Goal: Task Accomplishment & Management: Use online tool/utility

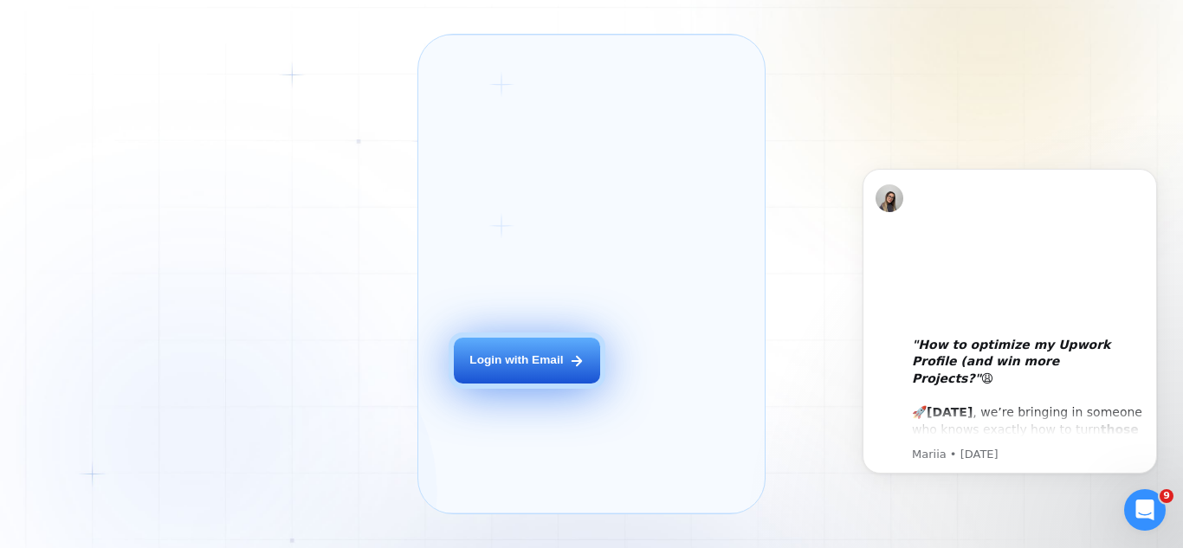
click at [517, 374] on button "Login with Email" at bounding box center [527, 361] width 146 height 46
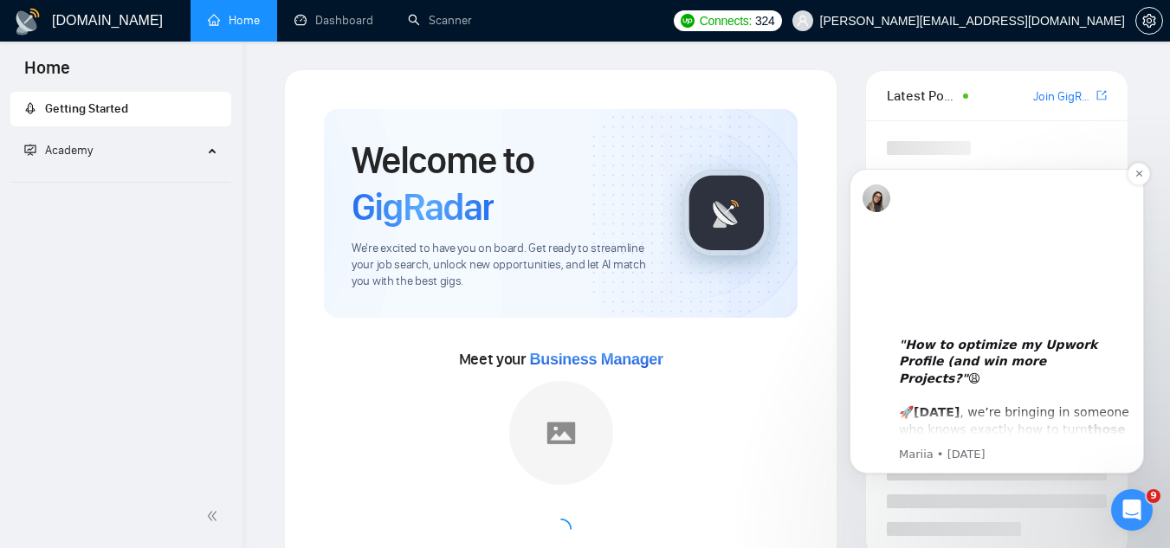
click at [972, 352] on icon ""How to optimize my Upwork Profile (and win more Projects?"" at bounding box center [998, 362] width 198 height 48
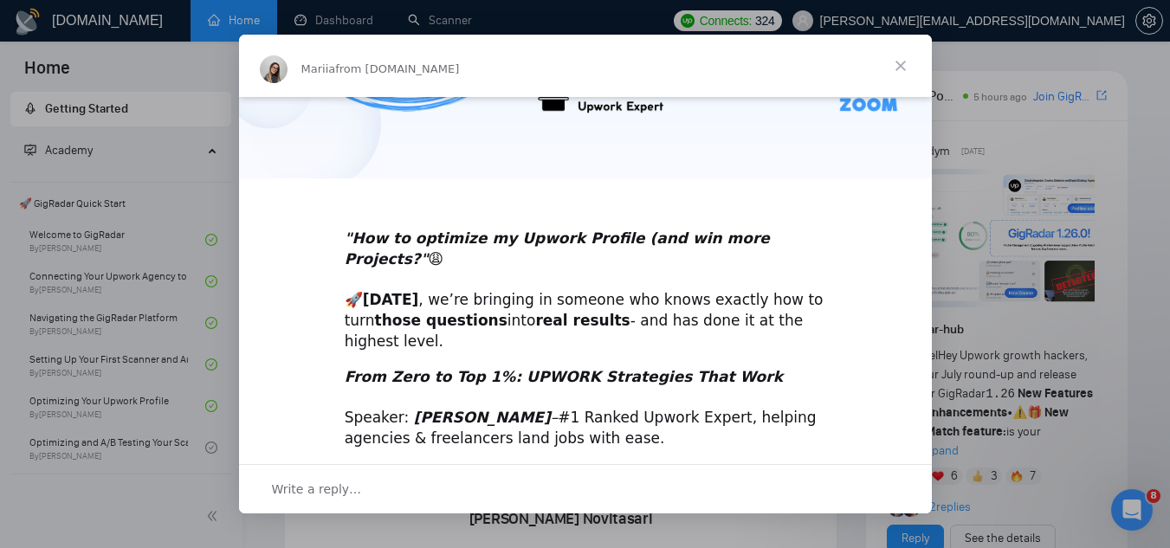
scroll to position [318, 0]
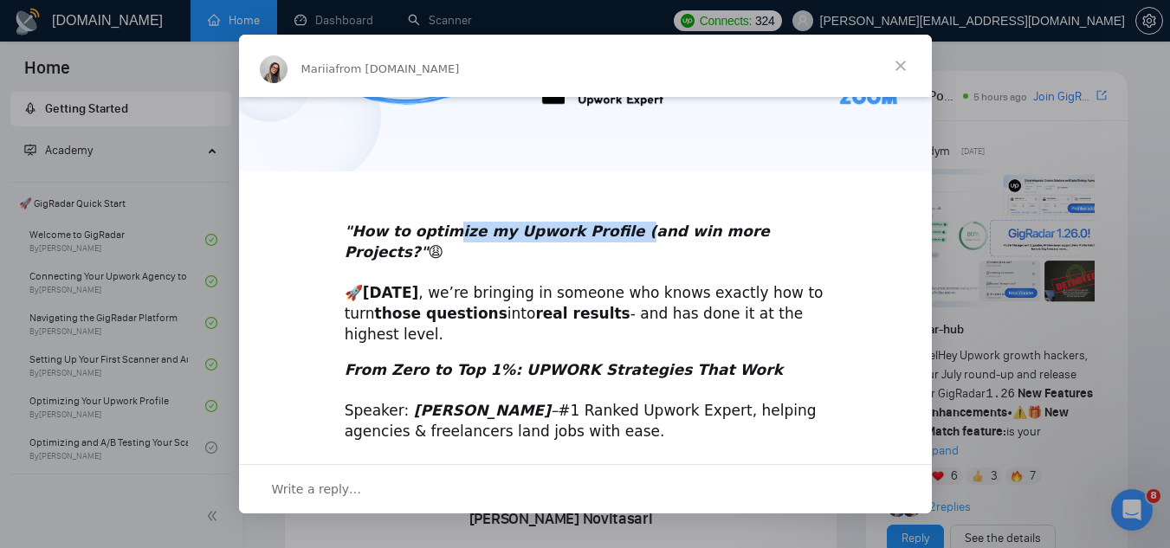
drag, startPoint x: 438, startPoint y: 229, endPoint x: 611, endPoint y: 229, distance: 173.2
click at [611, 229] on icon ""How to optimize my Upwork Profile (and win more Projects?"" at bounding box center [557, 242] width 425 height 38
drag, startPoint x: 385, startPoint y: 275, endPoint x: 592, endPoint y: 262, distance: 208.2
click at [592, 262] on div ""How to optimize my Upwork Profile (and win more Projects?" 😩 🚀 [DATE] , we’re …" at bounding box center [586, 273] width 482 height 145
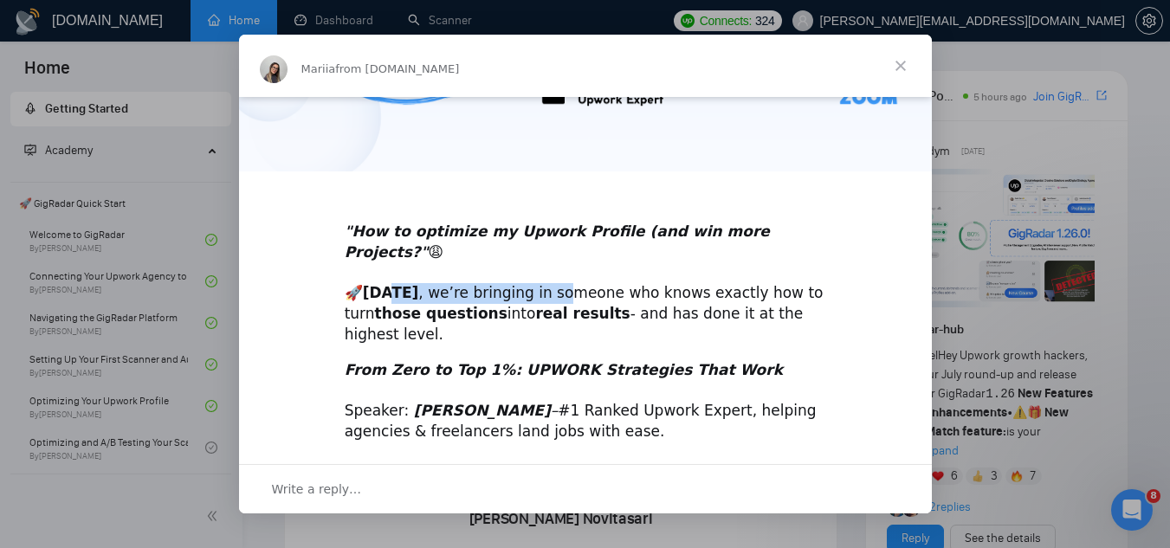
click at [592, 262] on div ""How to optimize my Upwork Profile (and win more Projects?" 😩 🚀 [DATE] , we’re …" at bounding box center [586, 273] width 482 height 145
drag, startPoint x: 592, startPoint y: 262, endPoint x: 680, endPoint y: 271, distance: 87.9
click at [680, 271] on div ""How to optimize my Upwork Profile (and win more Projects?" 😩 🚀 [DATE] , we’re …" at bounding box center [586, 273] width 482 height 145
drag, startPoint x: 373, startPoint y: 295, endPoint x: 520, endPoint y: 291, distance: 146.4
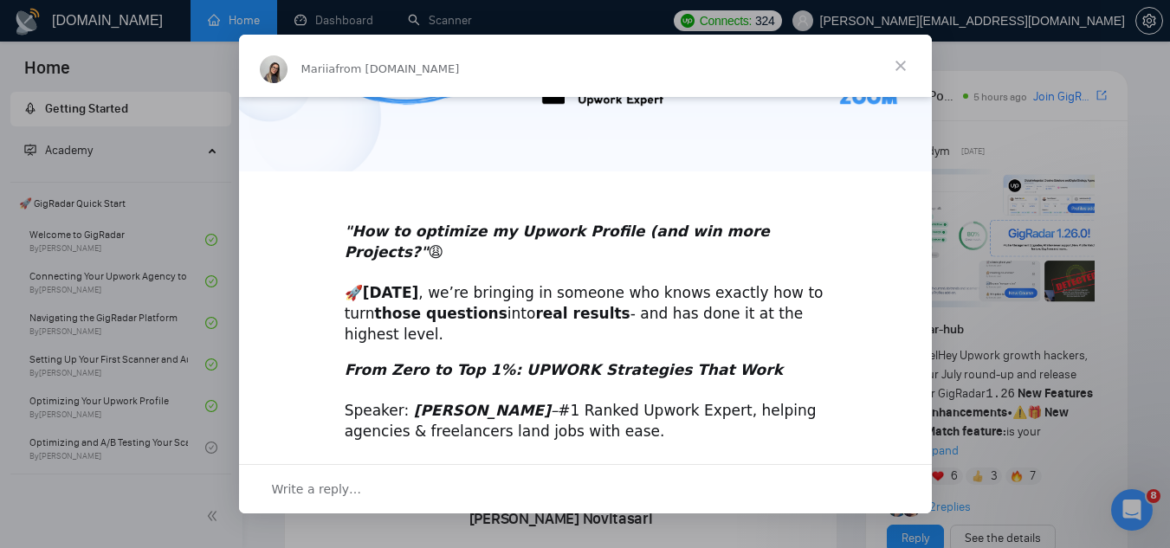
click at [520, 291] on div ""How to optimize my Upwork Profile (and win more Projects?" 😩 🚀 [DATE] , we’re …" at bounding box center [586, 273] width 482 height 145
click at [535, 305] on b "real results" at bounding box center [582, 313] width 94 height 17
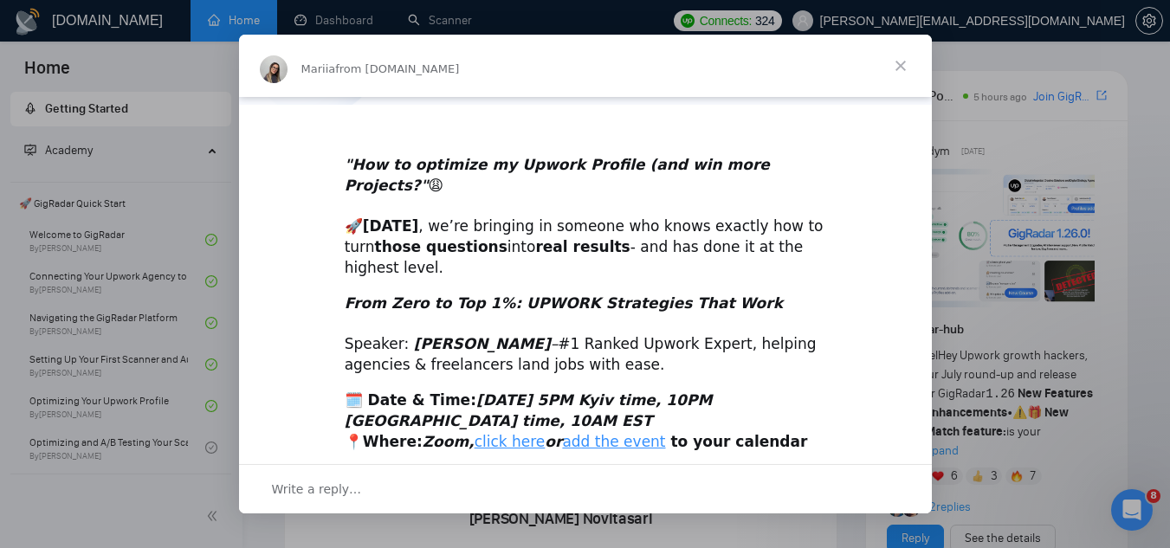
scroll to position [417, 0]
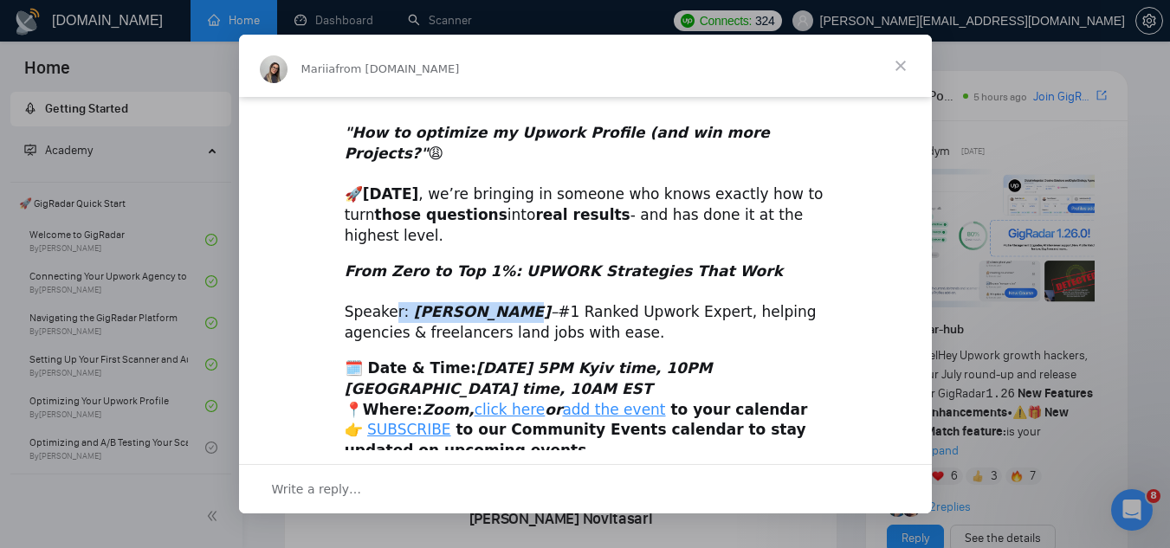
drag, startPoint x: 387, startPoint y: 290, endPoint x: 503, endPoint y: 279, distance: 116.6
click at [503, 279] on div "From Zero to Top 1%: UPWORK Strategies That Work Speaker: [PERSON_NAME] – #1 Ra…" at bounding box center [586, 303] width 482 height 82
click at [503, 303] on b "[PERSON_NAME]" at bounding box center [482, 311] width 137 height 17
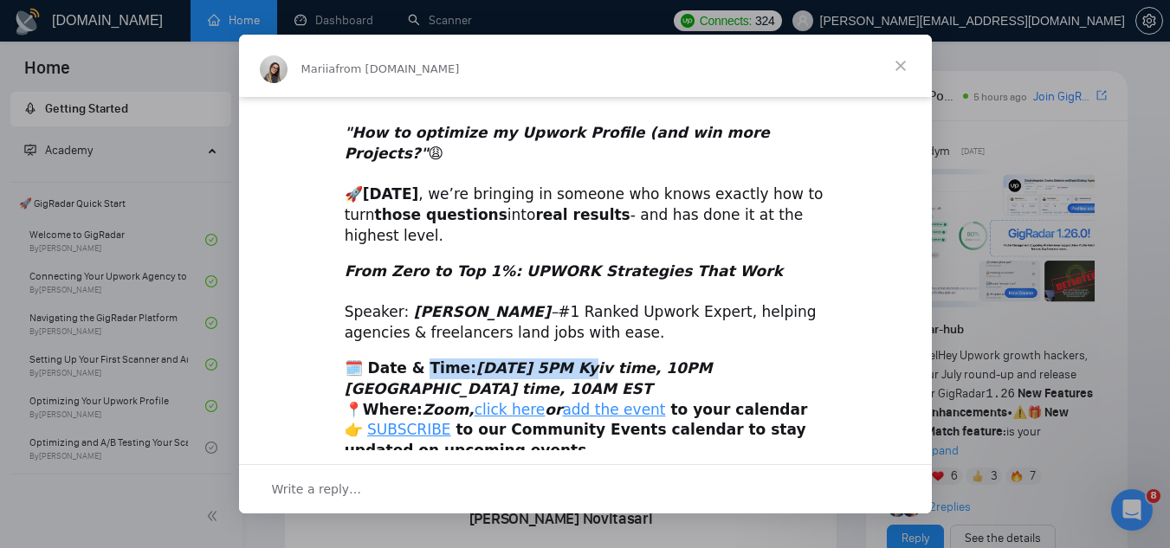
drag, startPoint x: 421, startPoint y: 343, endPoint x: 554, endPoint y: 348, distance: 133.5
click at [554, 359] on b "🗓️ Date & Time: [DATE] 5PM Kyiv time, 10PM [GEOGRAPHIC_DATA] time, 10AM EST" at bounding box center [529, 378] width 368 height 38
click at [554, 359] on icon "[DATE] 5PM Kyiv time, 10PM [GEOGRAPHIC_DATA] time, 10AM EST" at bounding box center [529, 378] width 368 height 38
click at [898, 69] on span "Close" at bounding box center [900, 66] width 62 height 62
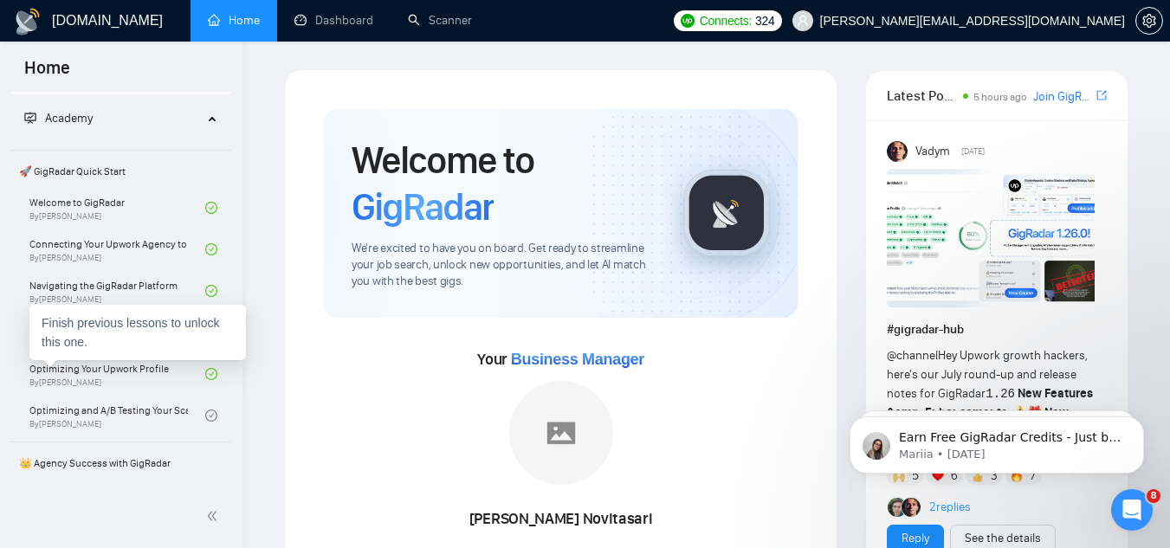
scroll to position [0, 0]
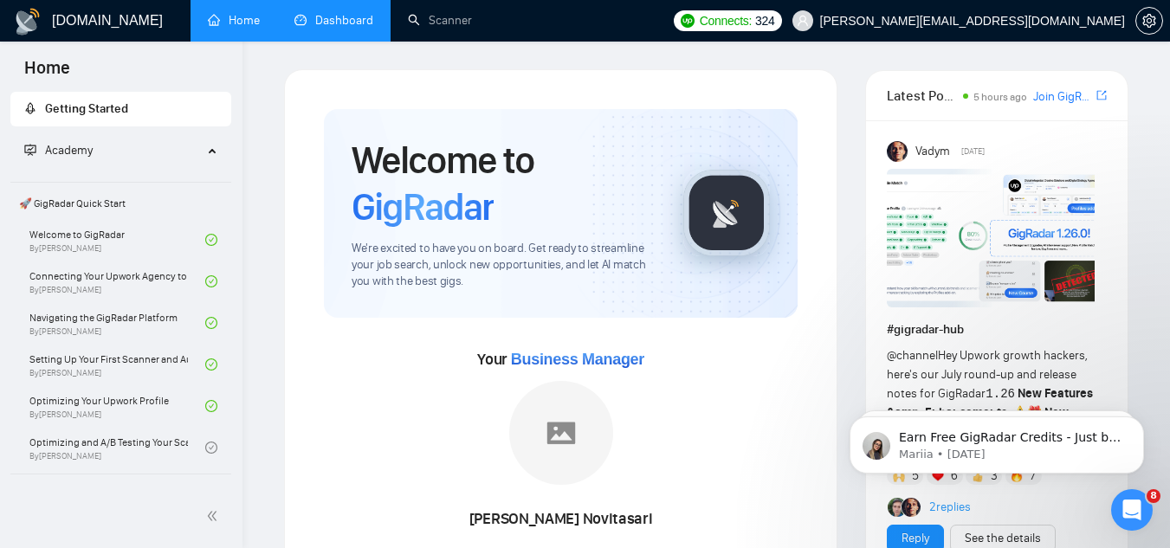
click at [349, 26] on link "Dashboard" at bounding box center [333, 20] width 79 height 15
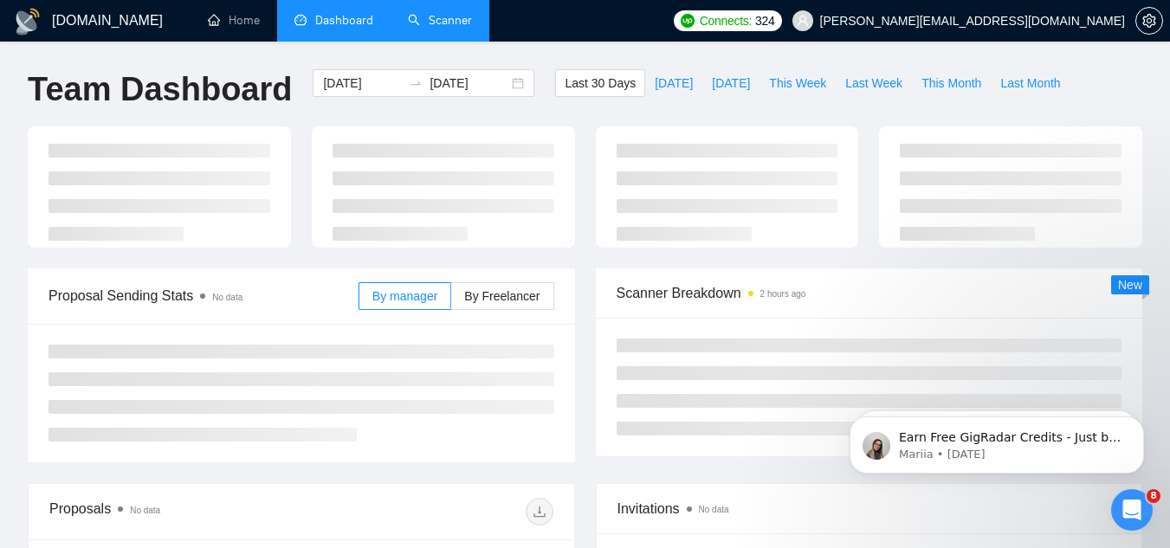
click at [437, 15] on link "Scanner" at bounding box center [440, 20] width 64 height 15
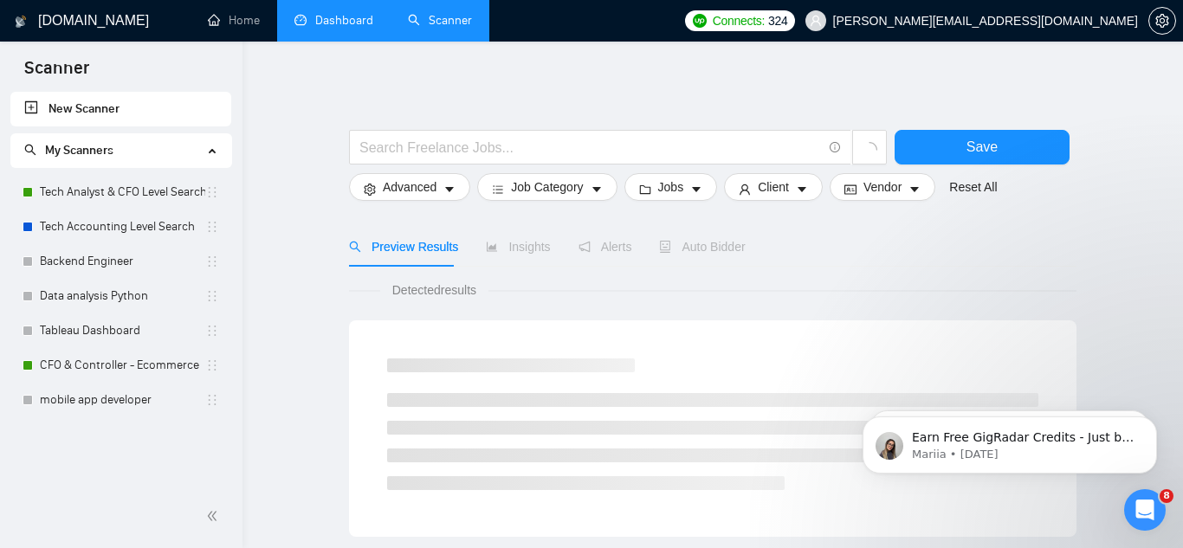
click at [345, 15] on link "Dashboard" at bounding box center [333, 20] width 79 height 15
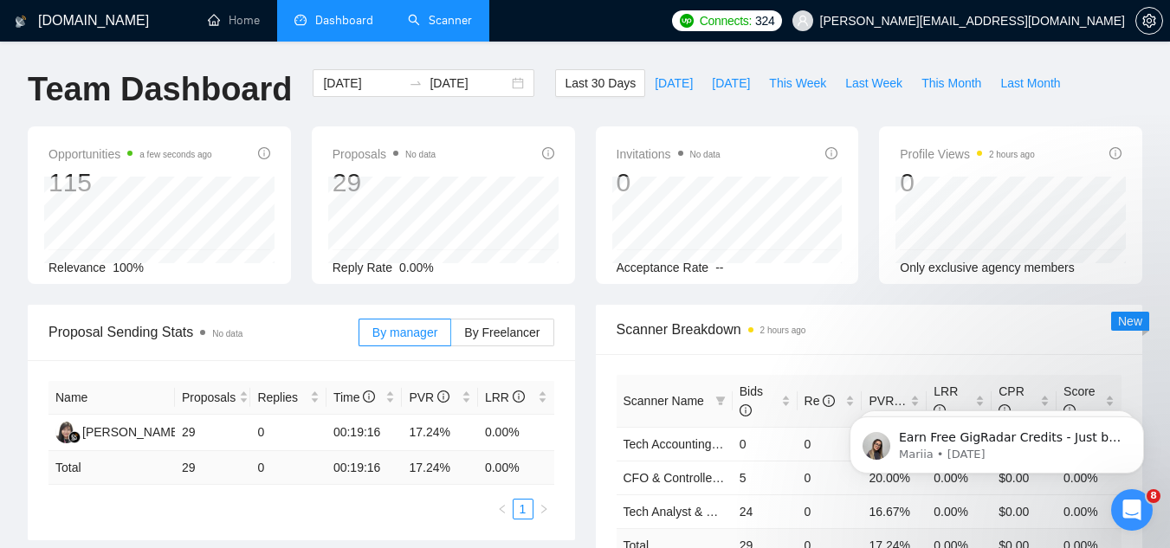
click at [459, 25] on link "Scanner" at bounding box center [440, 20] width 64 height 15
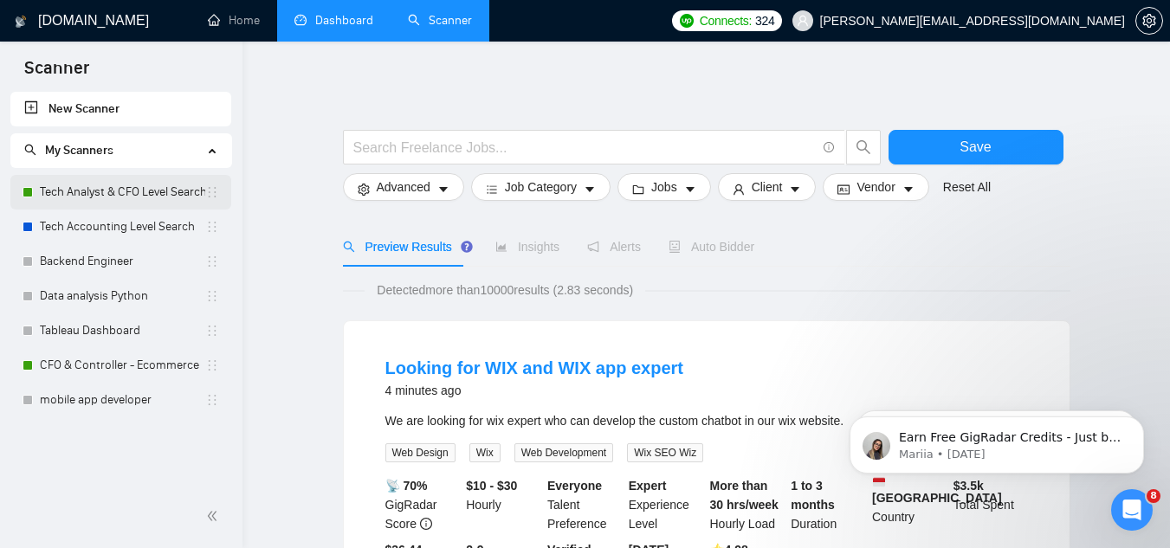
click at [183, 192] on link "Tech Analyst & CFO Level Search" at bounding box center [122, 192] width 165 height 35
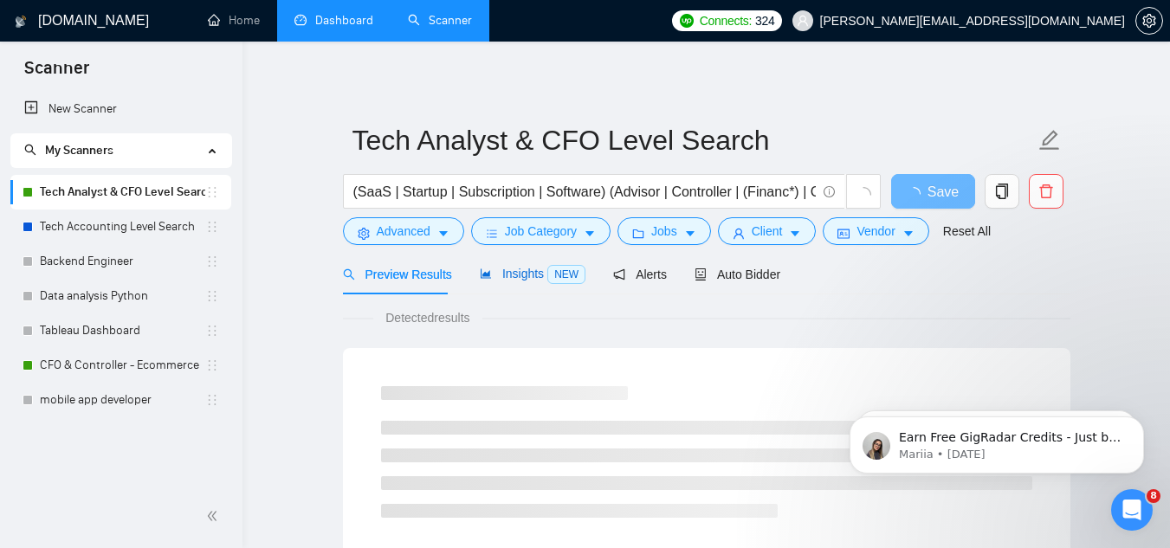
click at [547, 274] on span "NEW" at bounding box center [566, 274] width 38 height 19
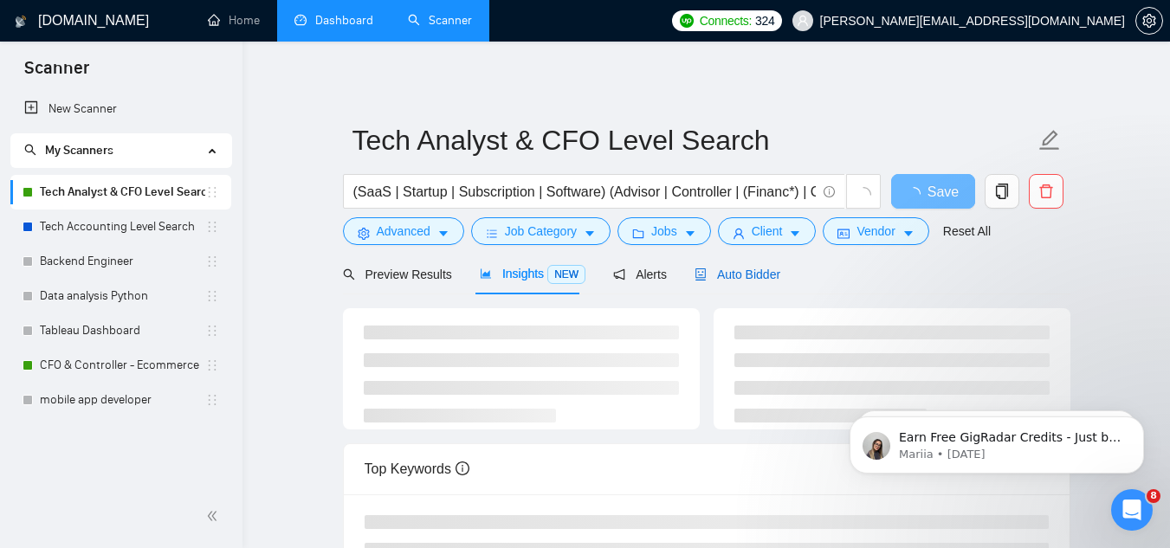
click at [714, 276] on span "Auto Bidder" at bounding box center [738, 275] width 86 height 14
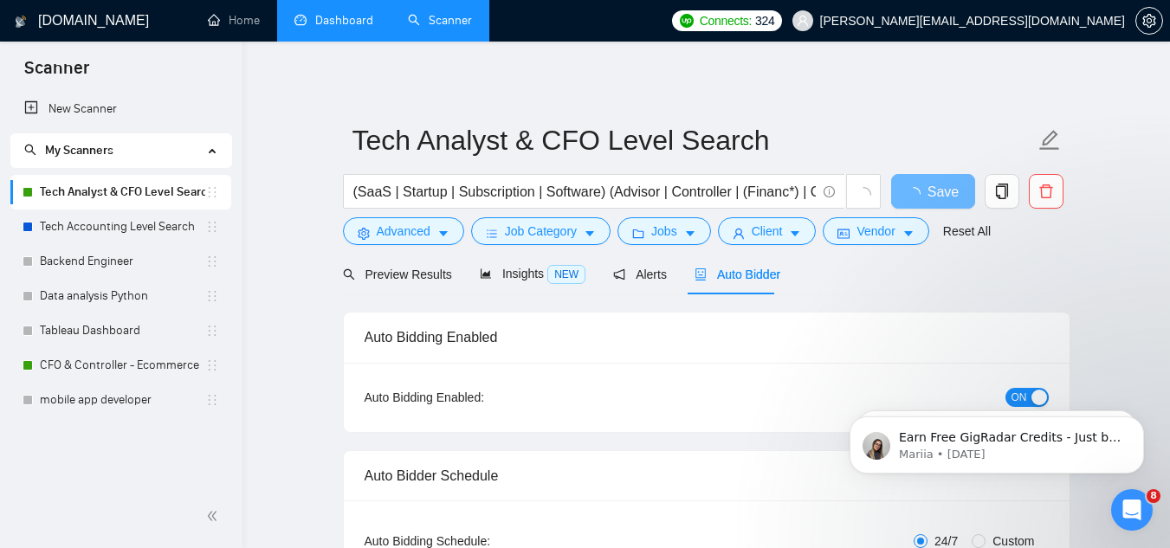
checkbox input "true"
click at [1132, 507] on icon "Open Intercom Messenger" at bounding box center [1132, 510] width 29 height 29
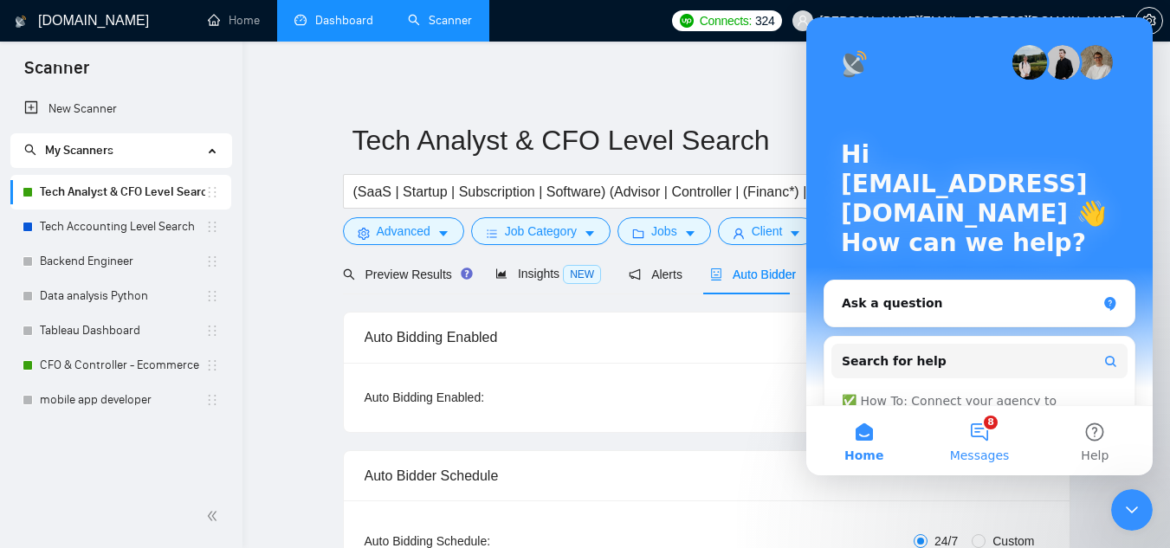
click at [992, 434] on button "8 Messages" at bounding box center [978, 440] width 115 height 69
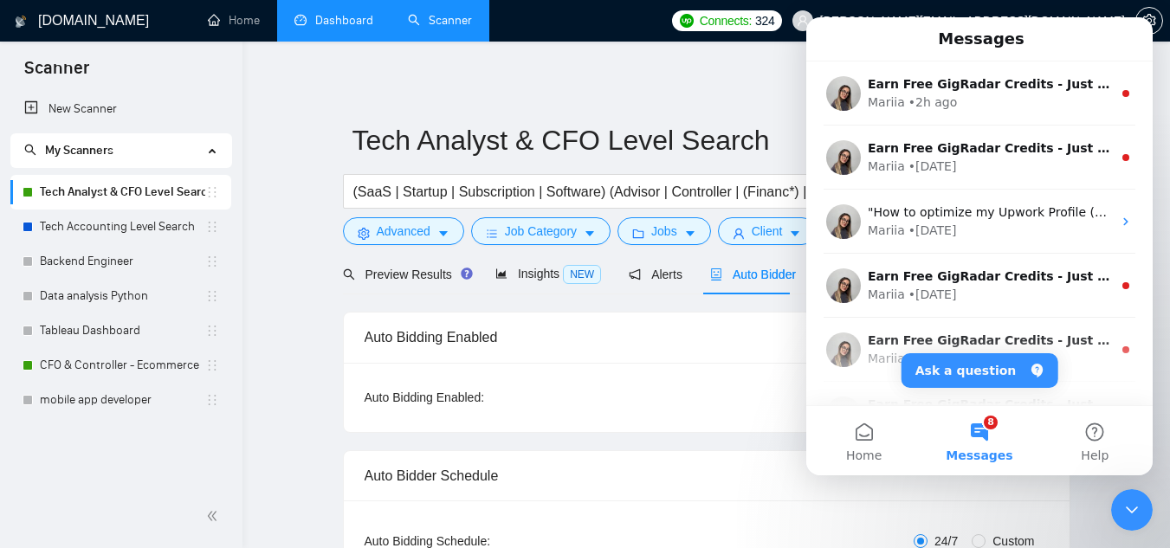
click at [1128, 518] on icon "Close Intercom Messenger" at bounding box center [1131, 510] width 21 height 21
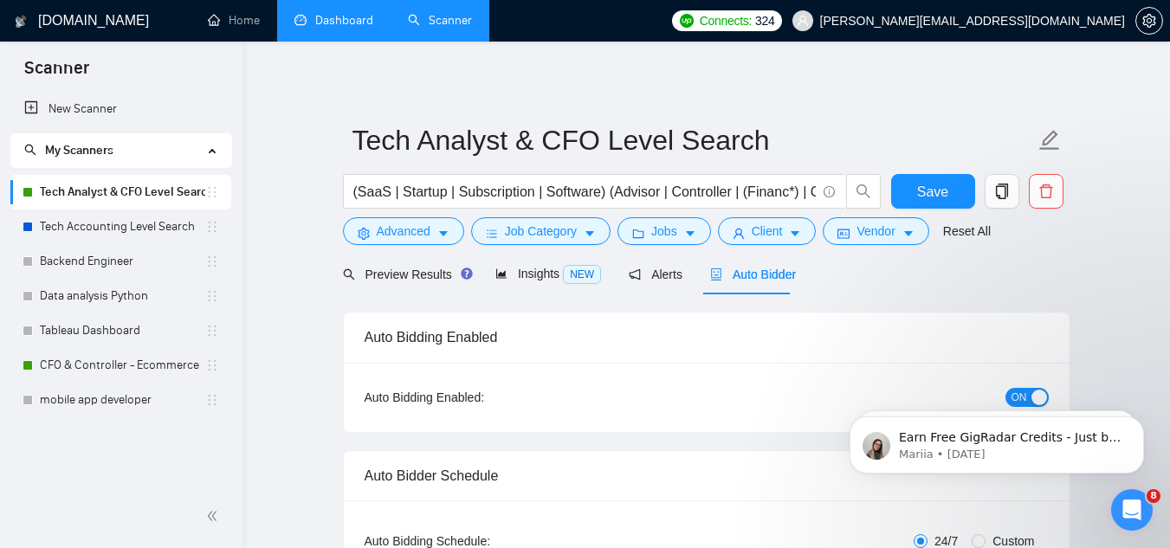
click at [1113, 501] on div "Open Intercom Messenger" at bounding box center [1131, 510] width 57 height 57
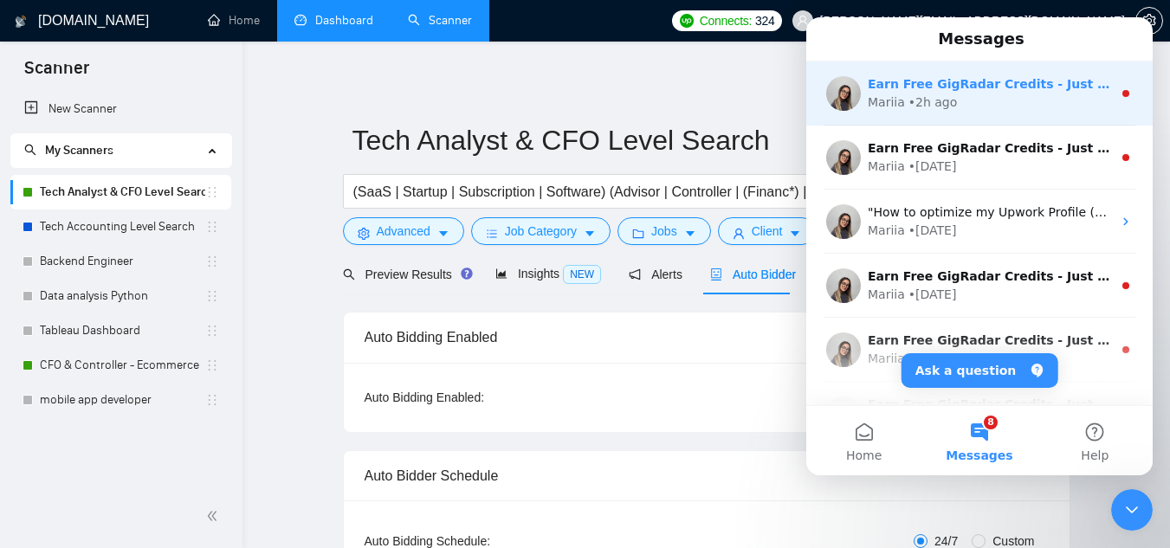
click at [944, 108] on div "• 2h ago" at bounding box center [932, 103] width 49 height 18
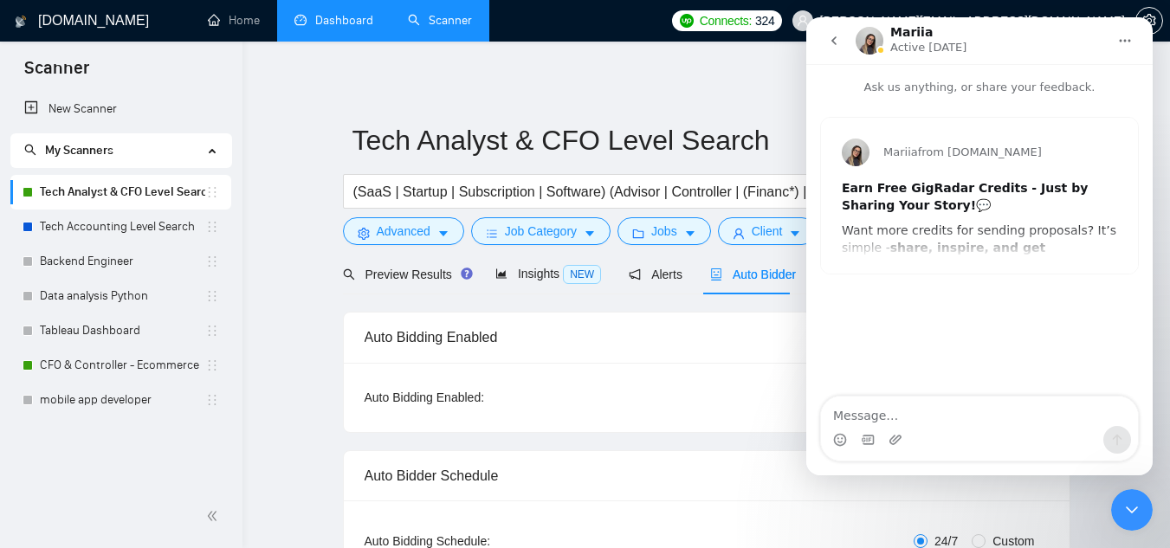
click at [825, 46] on button "go back" at bounding box center [834, 40] width 33 height 33
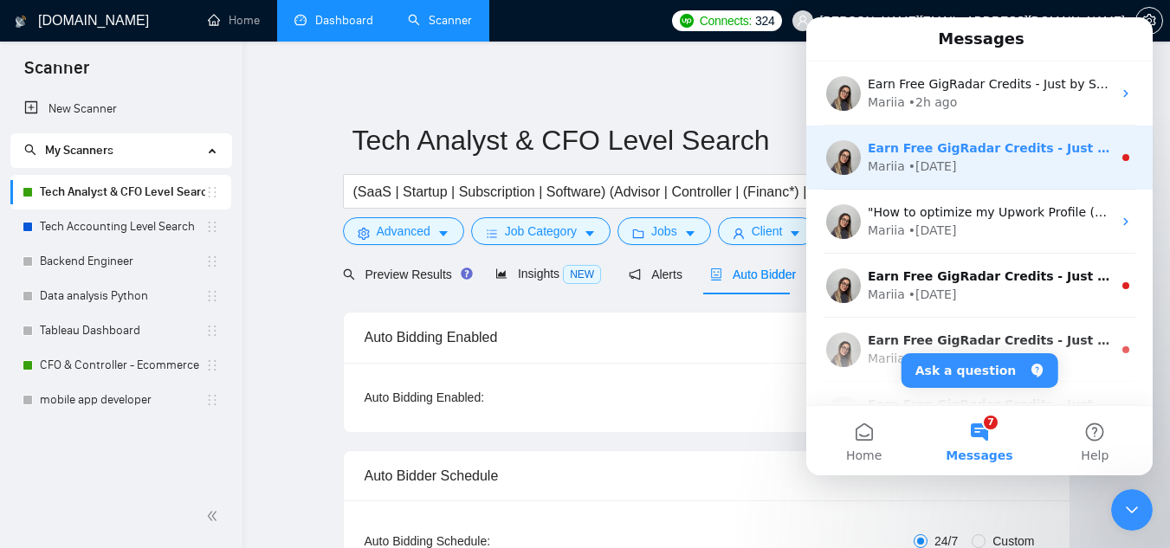
click at [928, 167] on div "• [DATE]" at bounding box center [932, 167] width 48 height 18
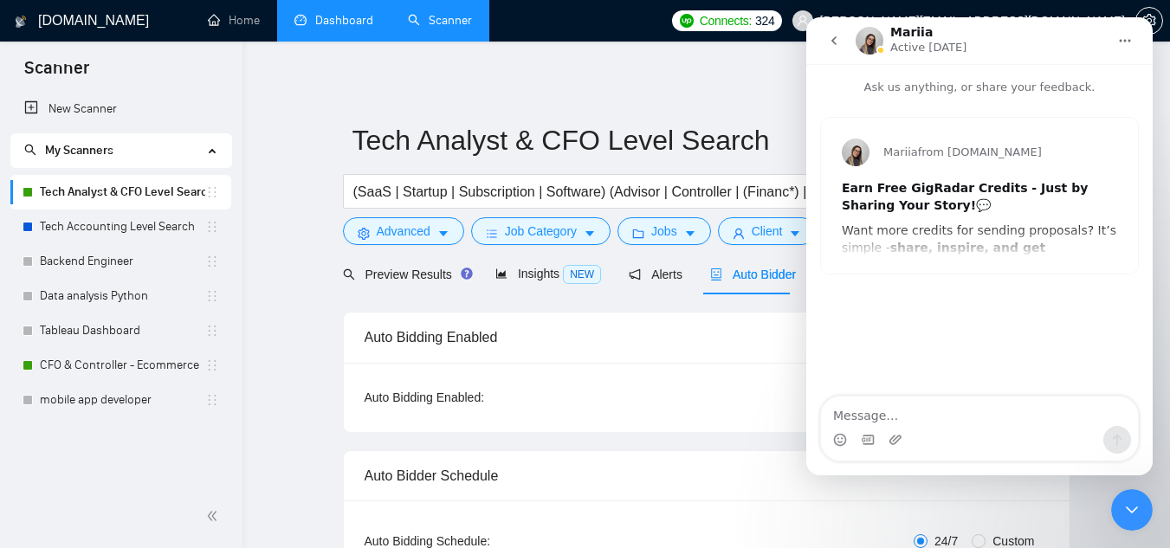
click at [831, 45] on icon "go back" at bounding box center [834, 41] width 14 height 14
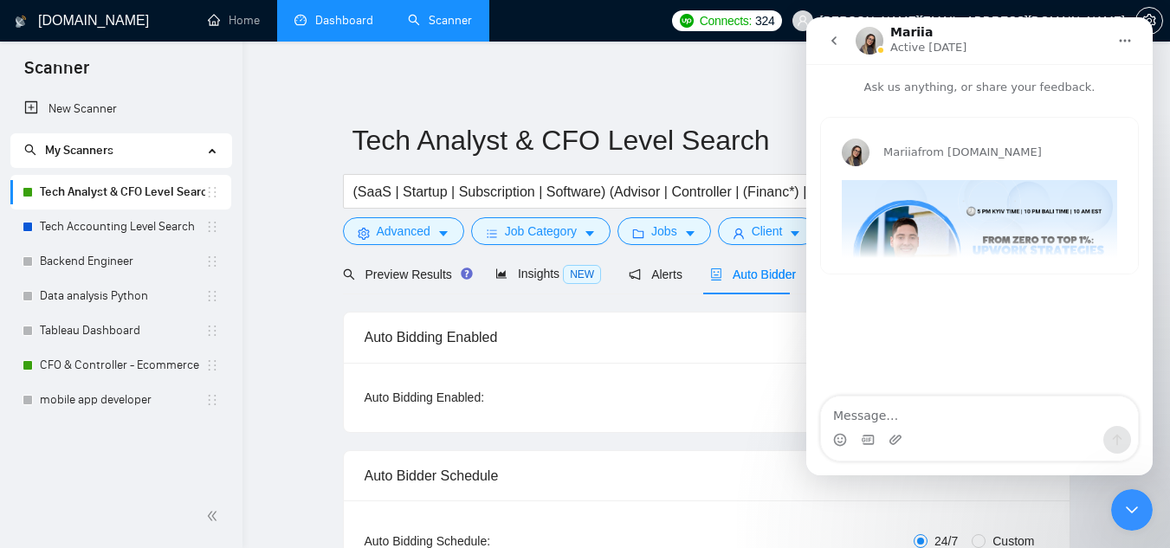
click at [821, 31] on button "go back" at bounding box center [834, 40] width 33 height 33
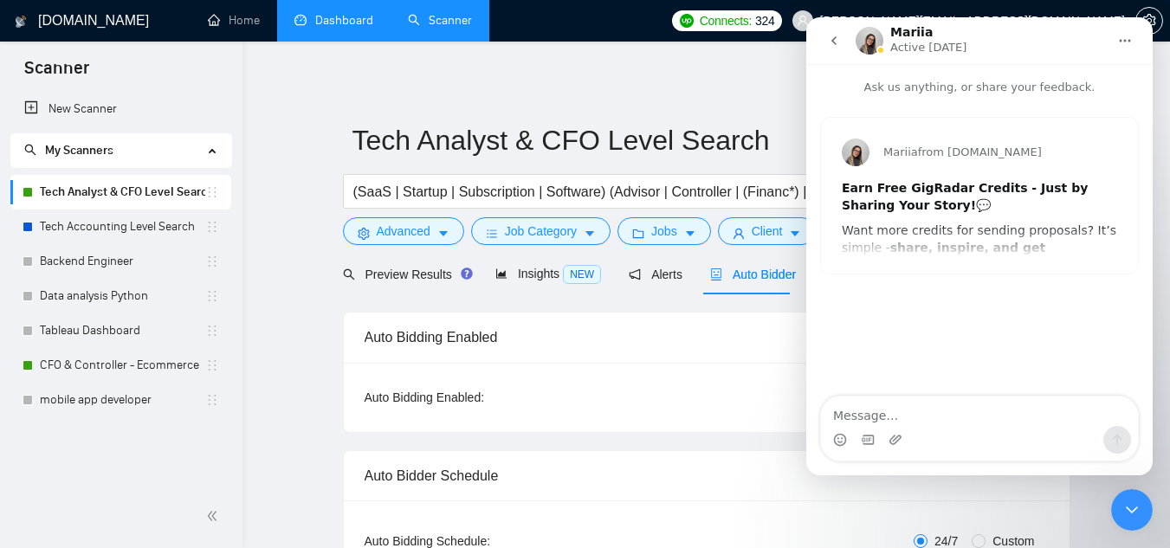
click at [830, 43] on icon "go back" at bounding box center [834, 41] width 14 height 14
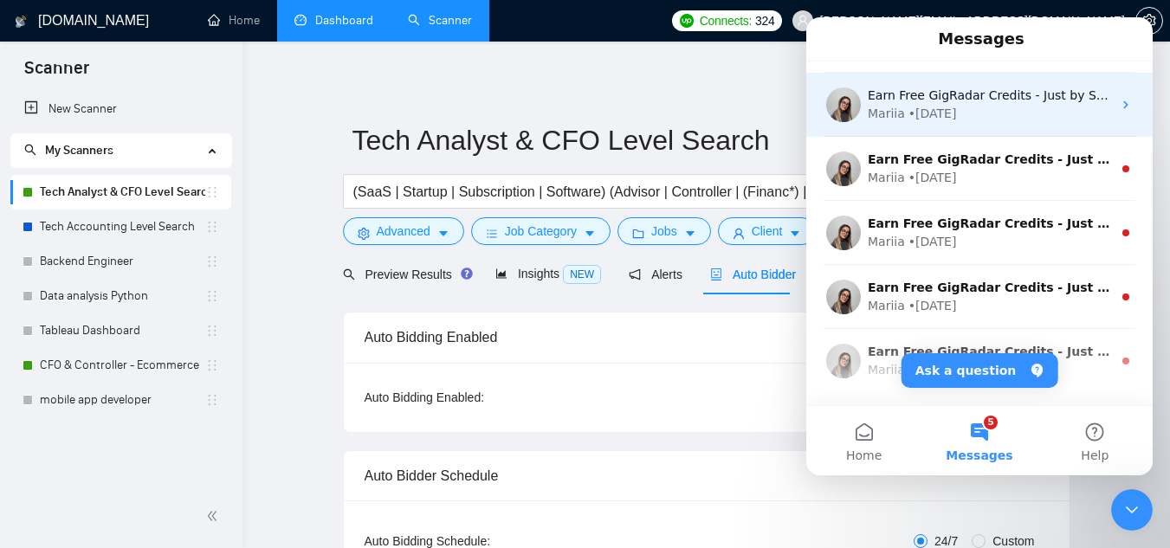
scroll to position [202, 0]
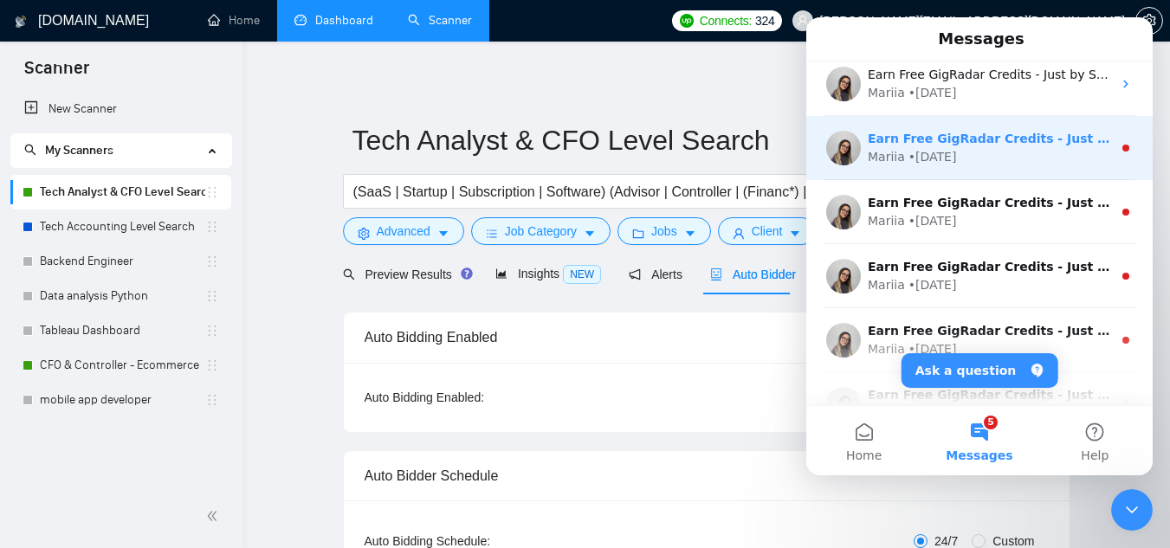
click at [927, 168] on div "Earn Free GigRadar Credits - Just by Sharing Your Story! 💬 Want more credits fo…" at bounding box center [979, 148] width 346 height 64
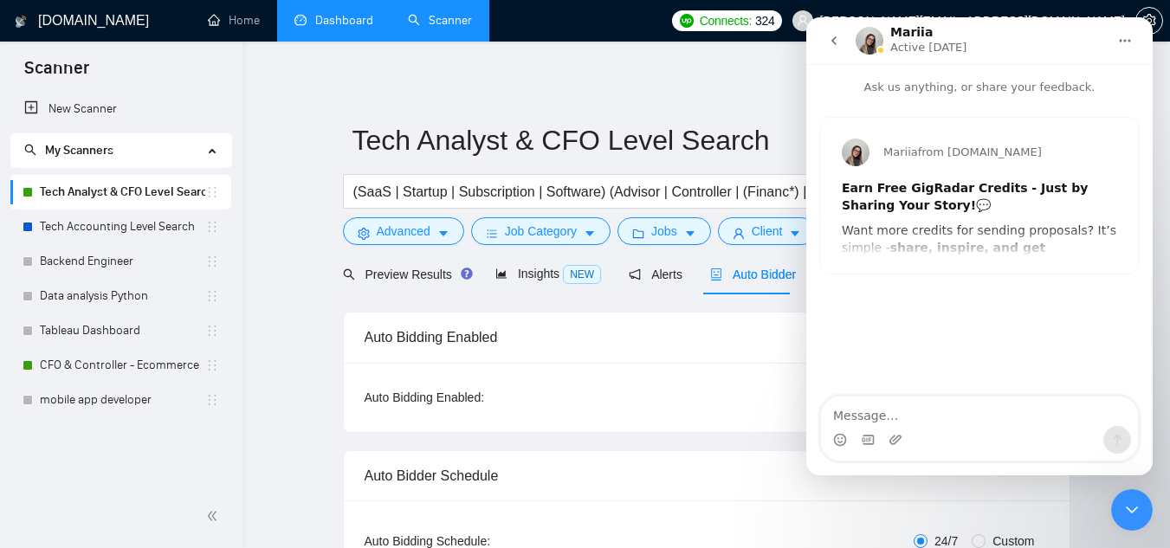
click at [834, 48] on button "go back" at bounding box center [834, 40] width 33 height 33
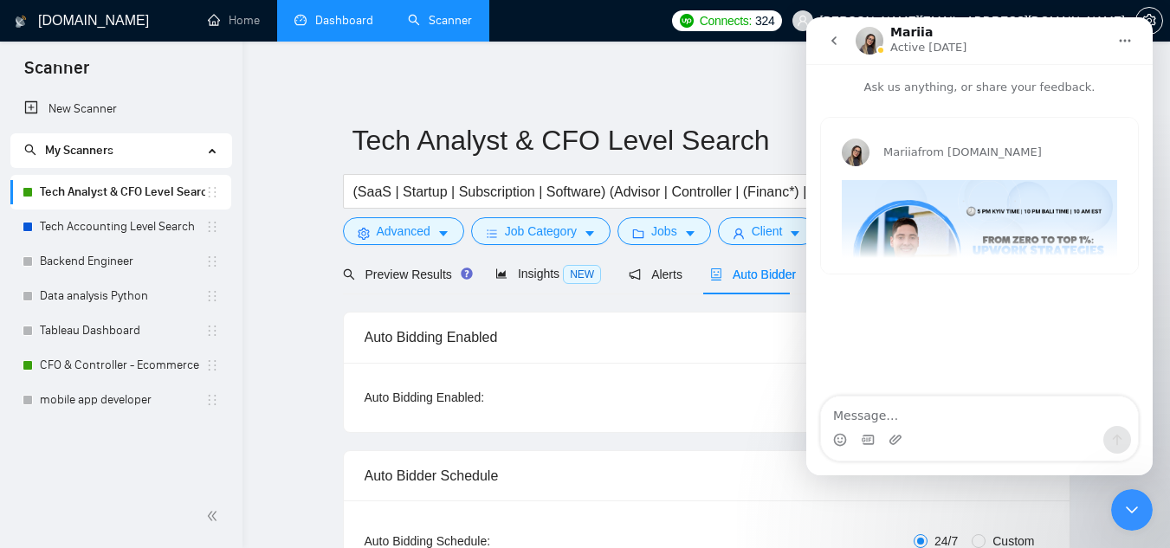
click at [831, 45] on icon "go back" at bounding box center [834, 41] width 14 height 14
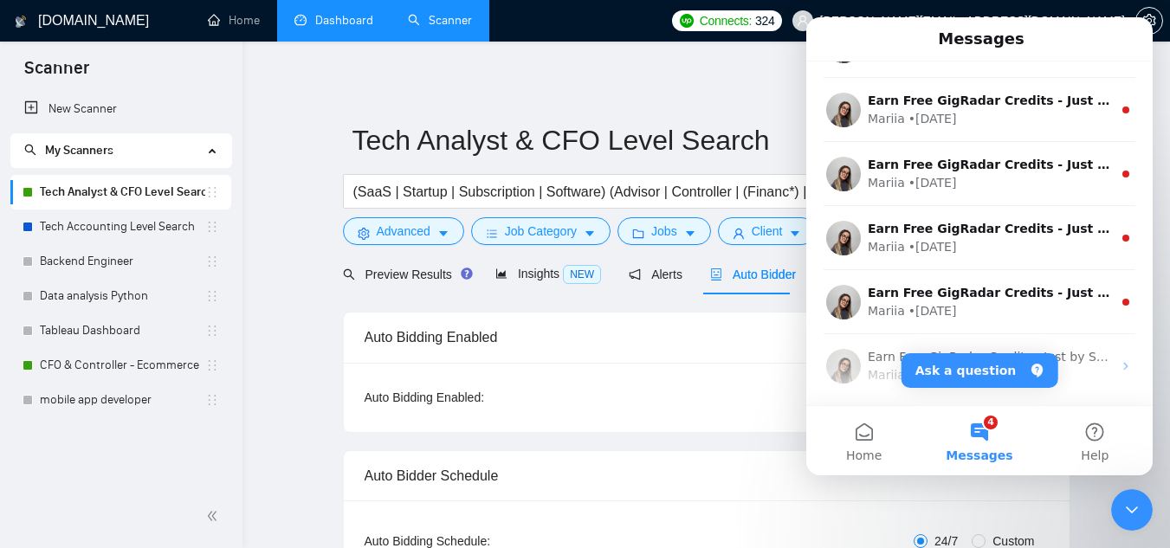
scroll to position [260, 0]
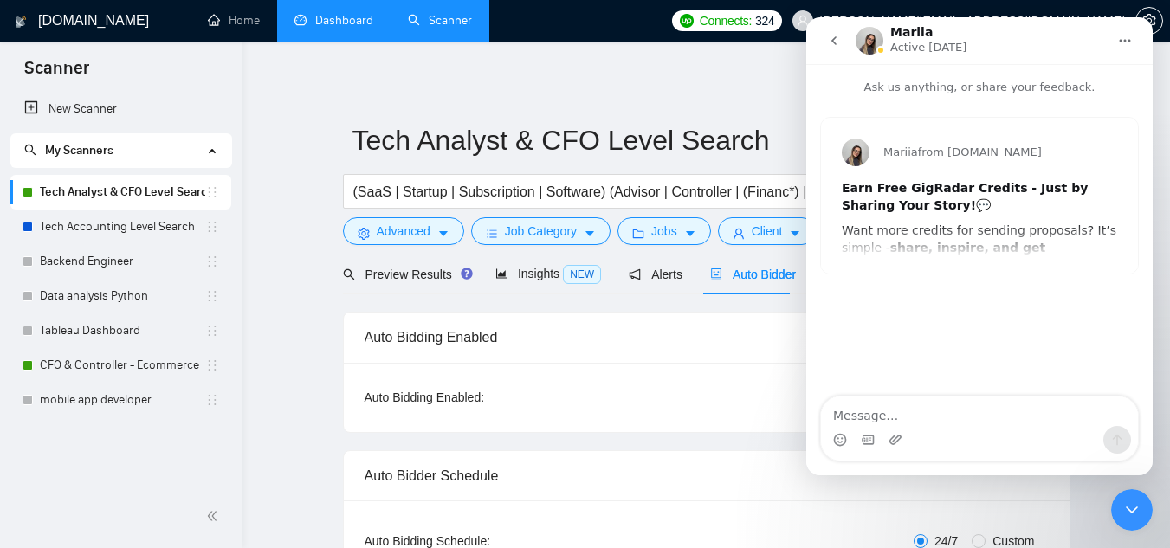
click at [839, 38] on icon "go back" at bounding box center [834, 41] width 14 height 14
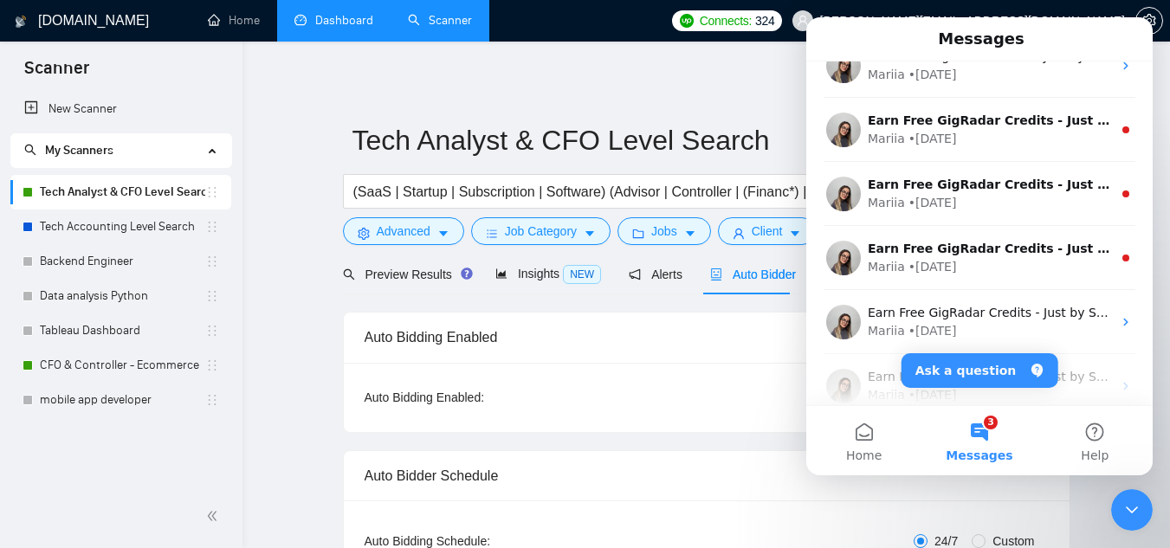
scroll to position [361, 0]
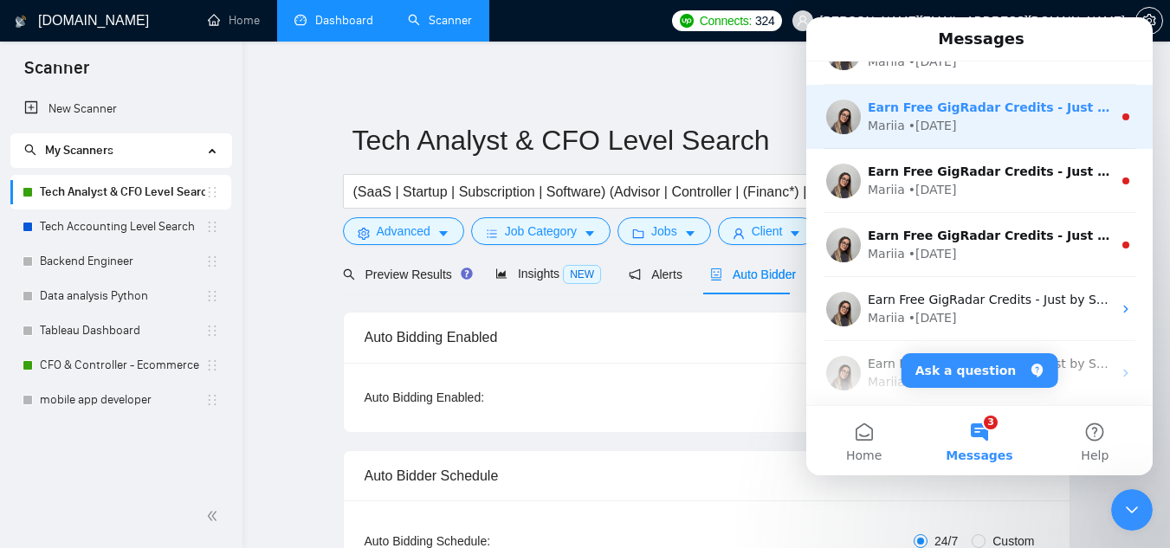
click at [946, 123] on div "• [DATE]" at bounding box center [932, 126] width 48 height 18
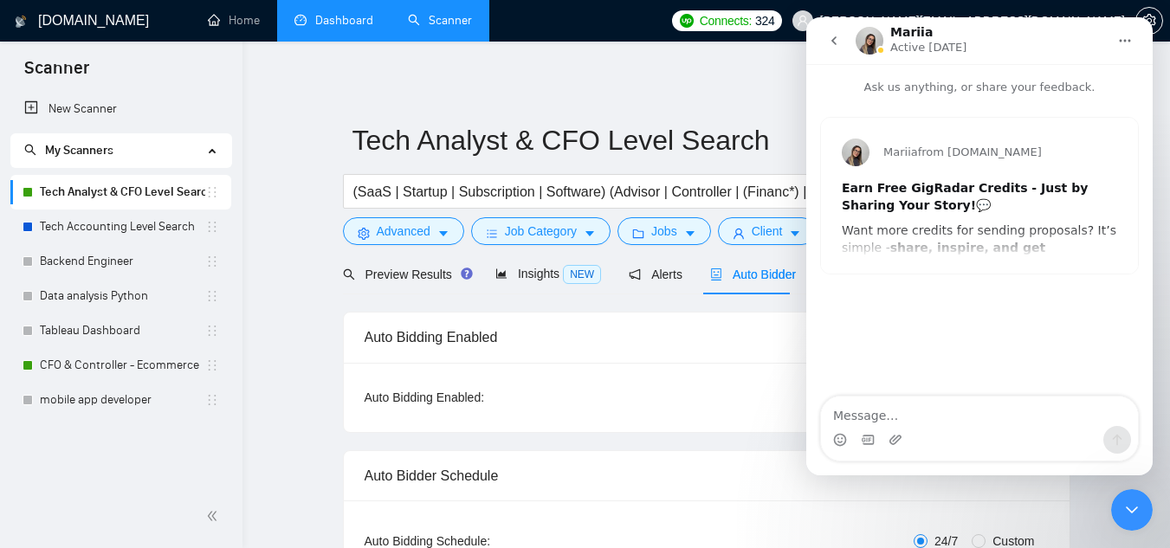
click at [833, 40] on icon "go back" at bounding box center [833, 40] width 5 height 9
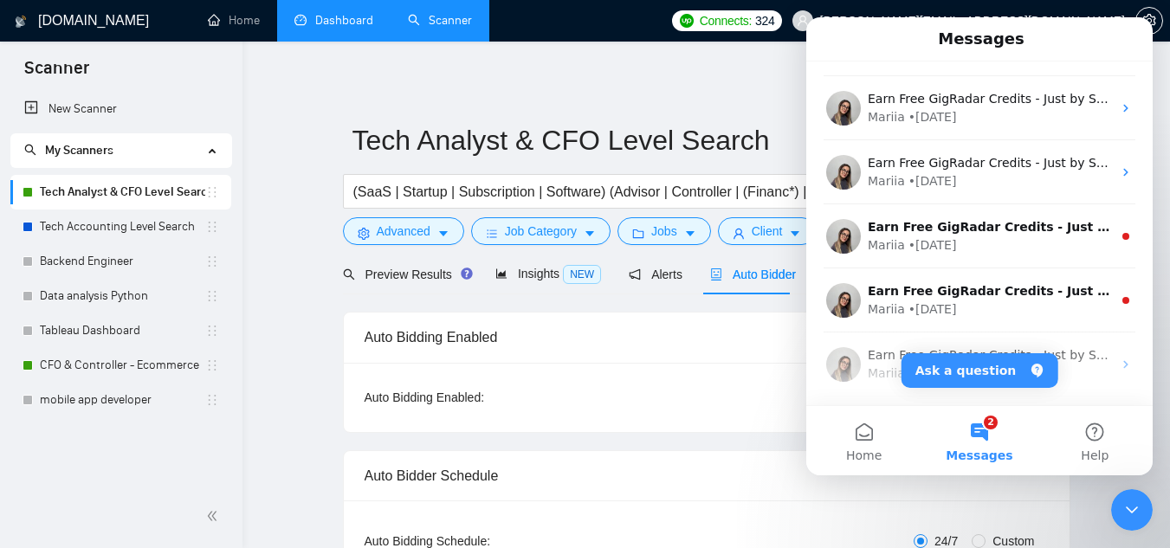
scroll to position [332, 0]
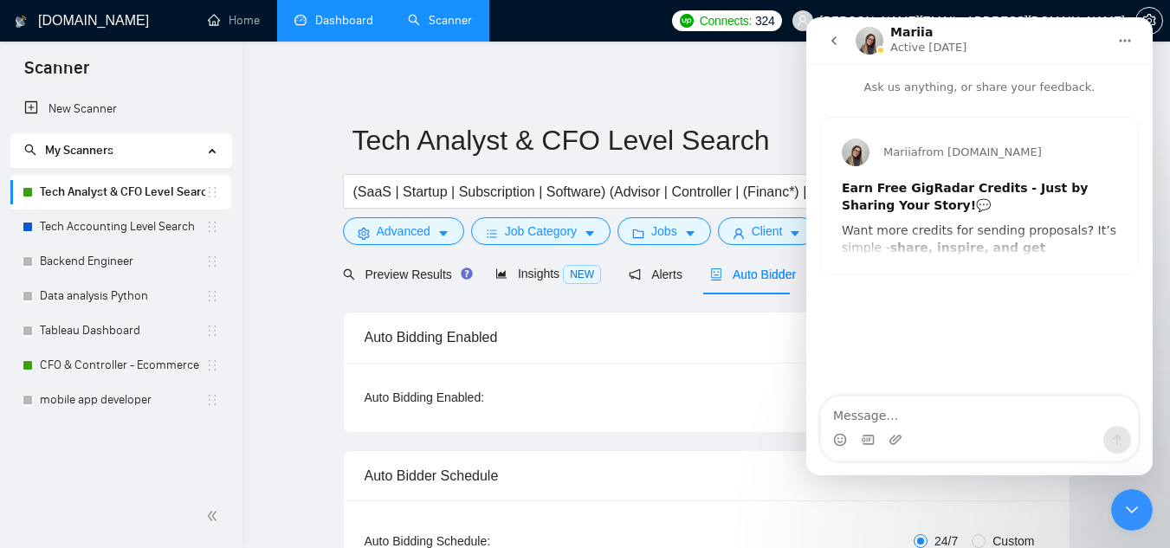
click at [835, 43] on icon "go back" at bounding box center [833, 40] width 5 height 9
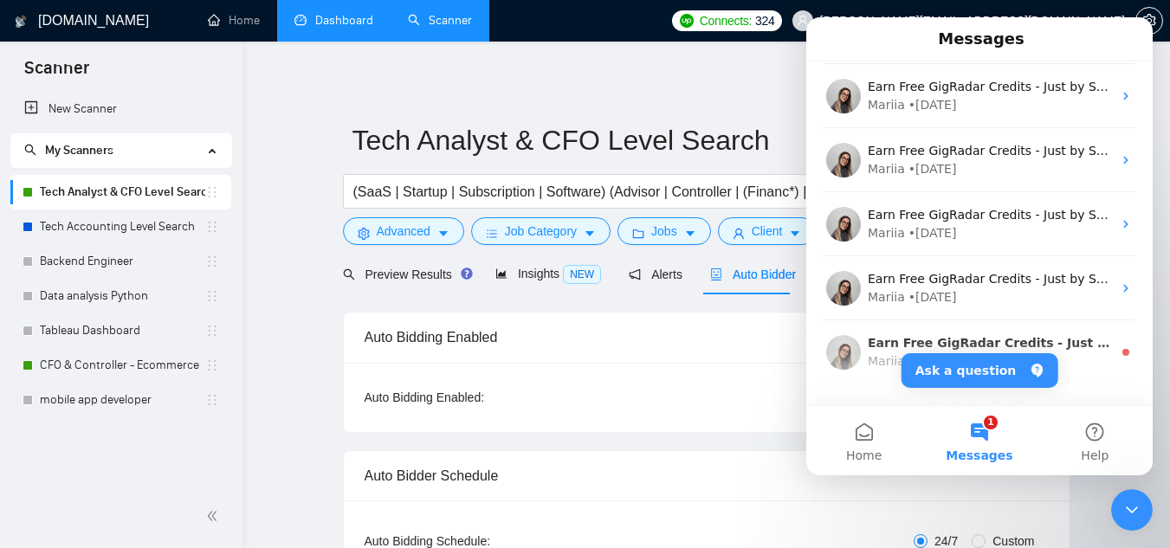
scroll to position [346, 0]
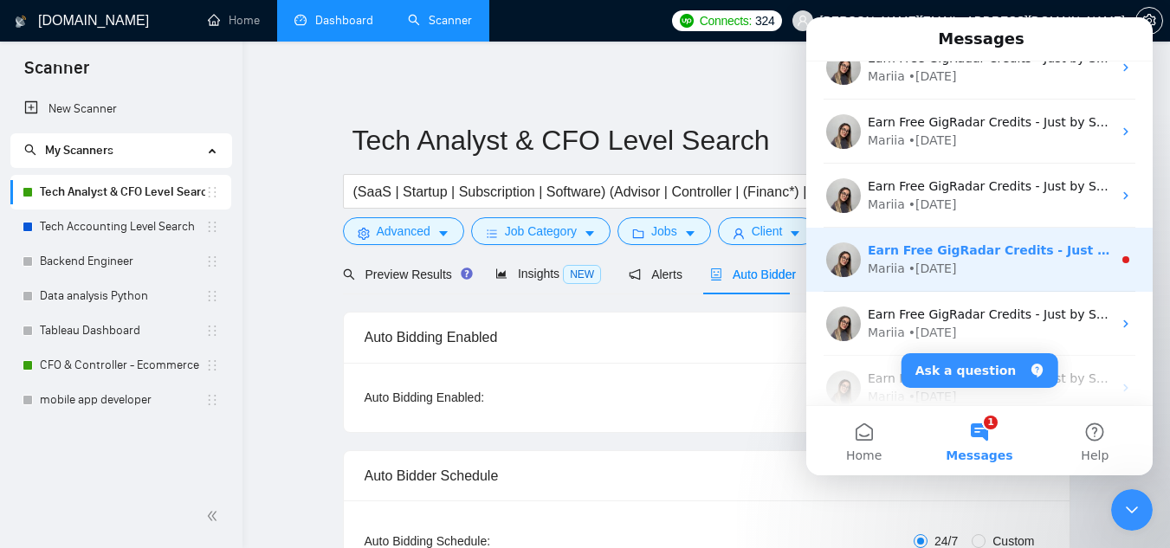
click at [934, 264] on div "• [DATE]" at bounding box center [932, 269] width 48 height 18
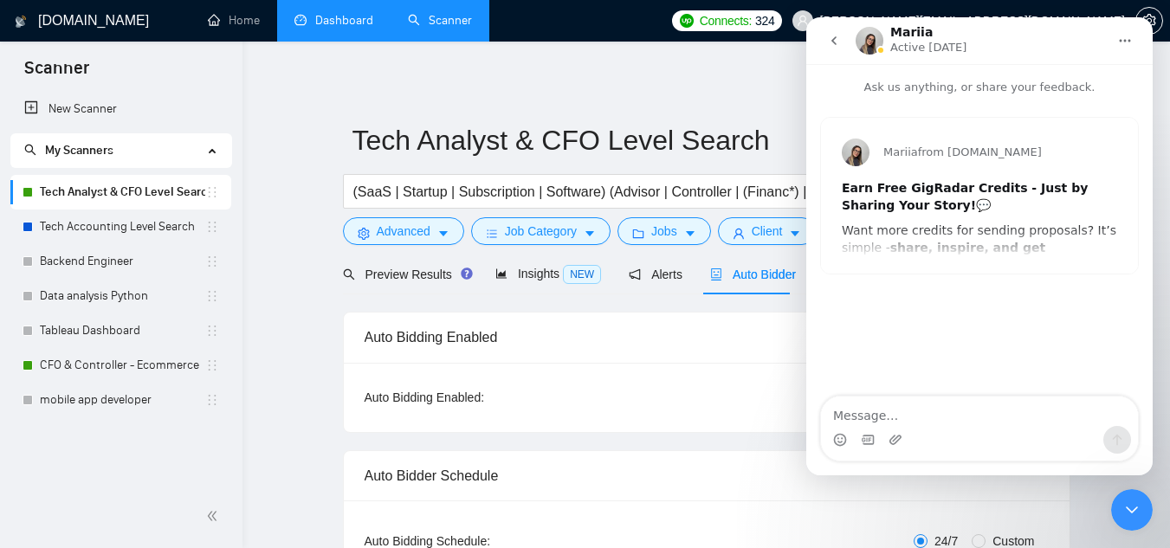
click at [826, 42] on button "go back" at bounding box center [834, 40] width 33 height 33
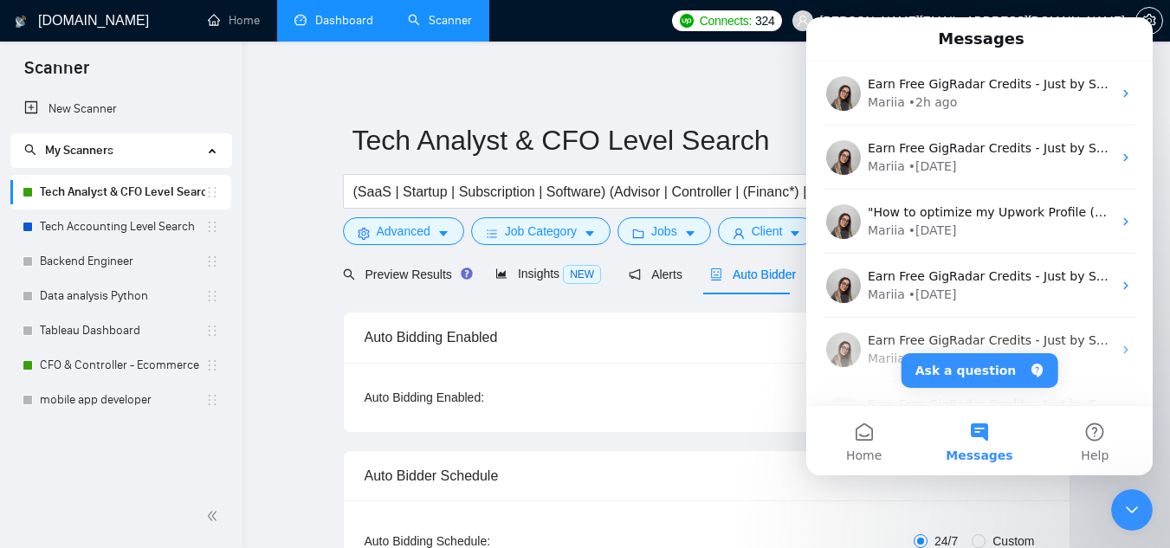
click at [1137, 514] on icon "Close Intercom Messenger" at bounding box center [1131, 510] width 21 height 21
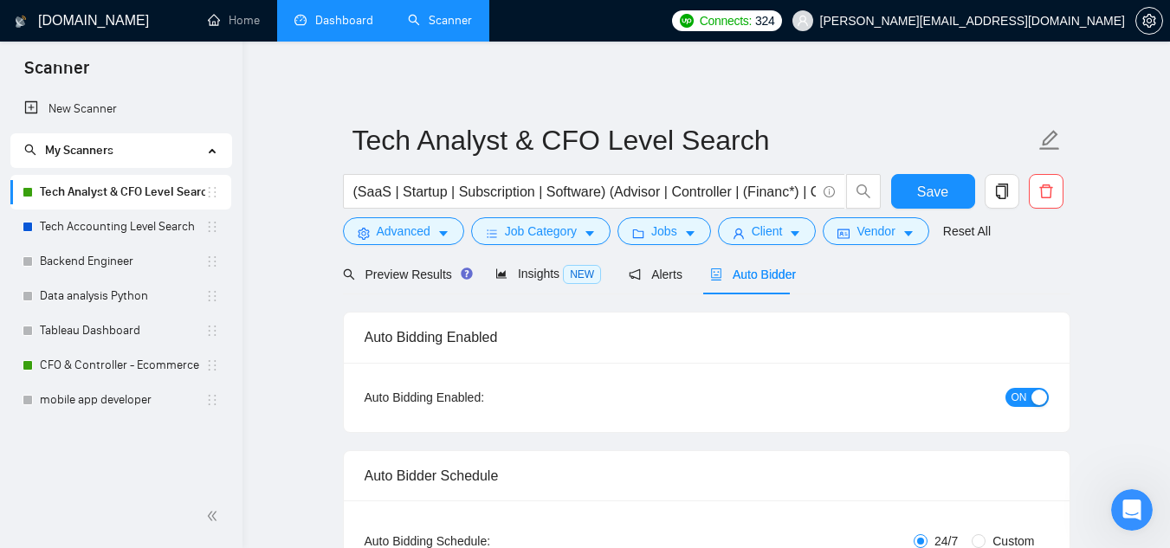
click at [73, 152] on span "My Scanners" at bounding box center [79, 150] width 68 height 15
